Goal: Task Accomplishment & Management: Manage account settings

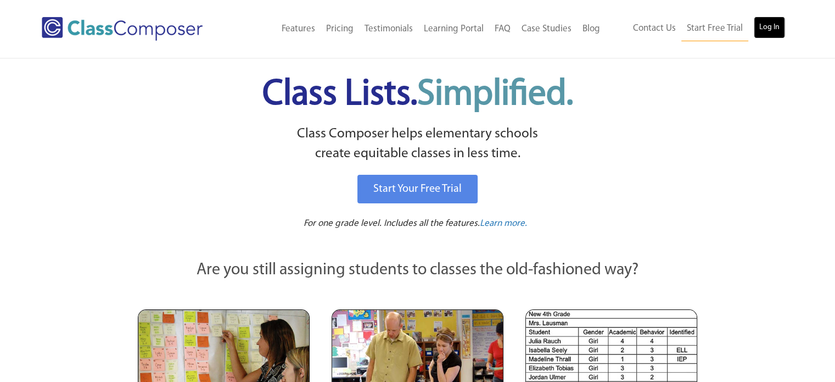
click at [779, 31] on link "Log In" at bounding box center [769, 27] width 31 height 22
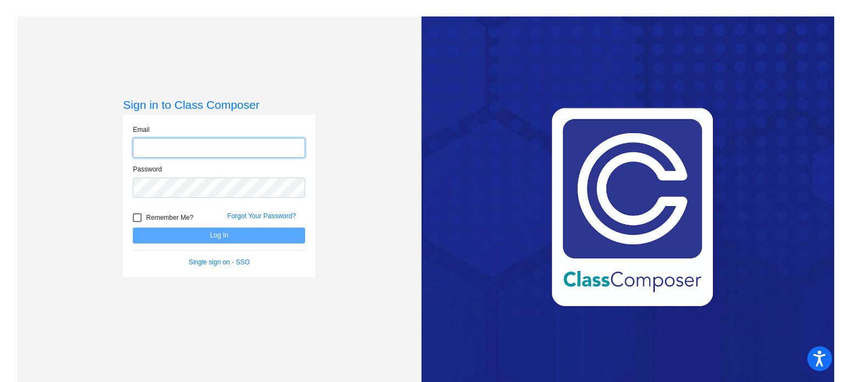
type input "mastersc@cforks.org"
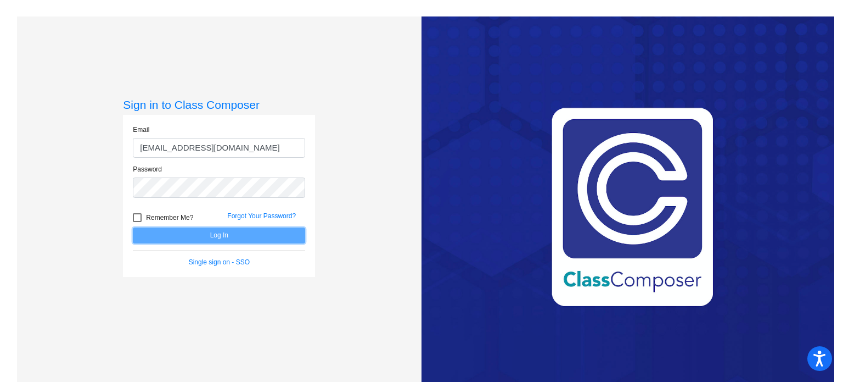
click at [279, 237] on button "Log In" at bounding box center [219, 235] width 172 height 16
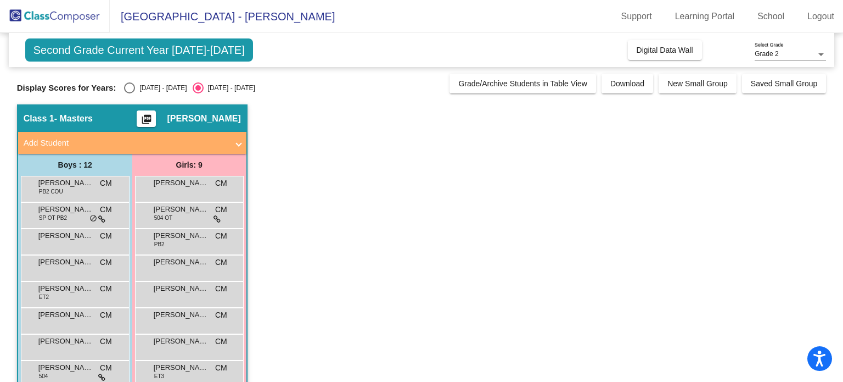
click at [130, 93] on div "Select an option" at bounding box center [129, 87] width 11 height 11
click at [130, 93] on input "2024 - 2025" at bounding box center [129, 93] width 1 height 1
radio input "true"
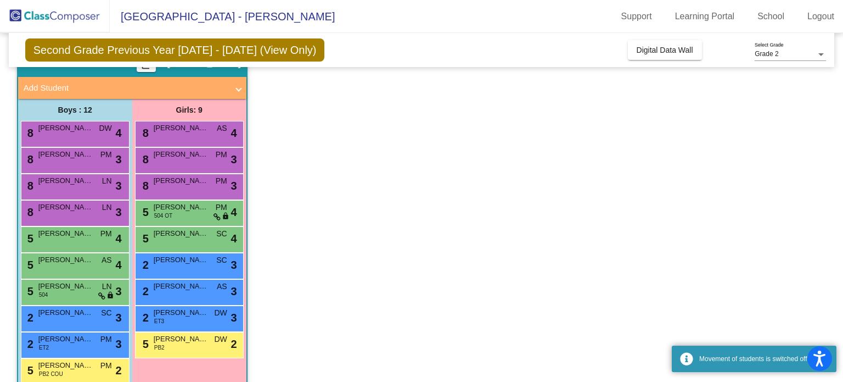
scroll to position [110, 0]
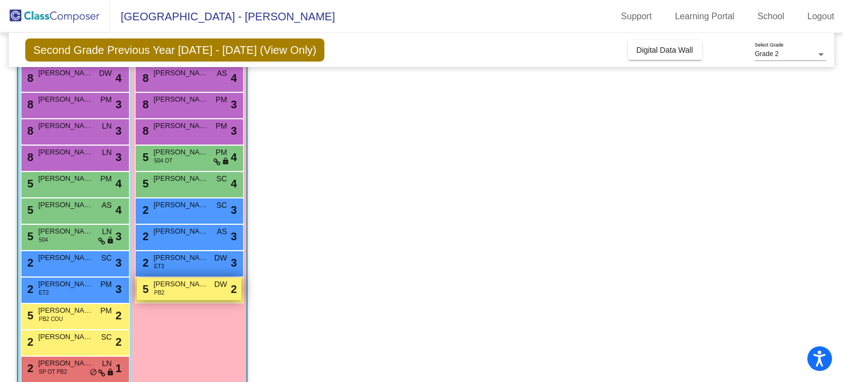
click at [184, 291] on div "5 Isabella Barton PB2 DW lock do_not_disturb_alt 2" at bounding box center [189, 288] width 105 height 23
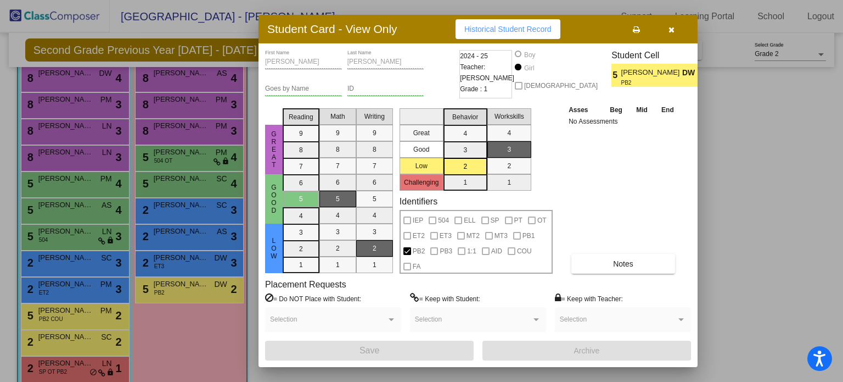
click at [669, 35] on button "button" at bounding box center [671, 29] width 35 height 20
